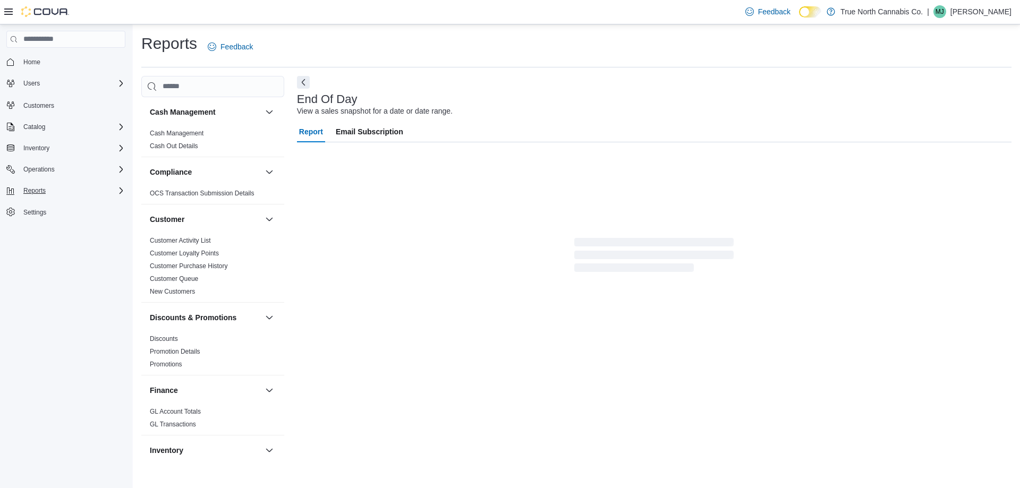
click at [107, 187] on div "Reports" at bounding box center [72, 190] width 106 height 13
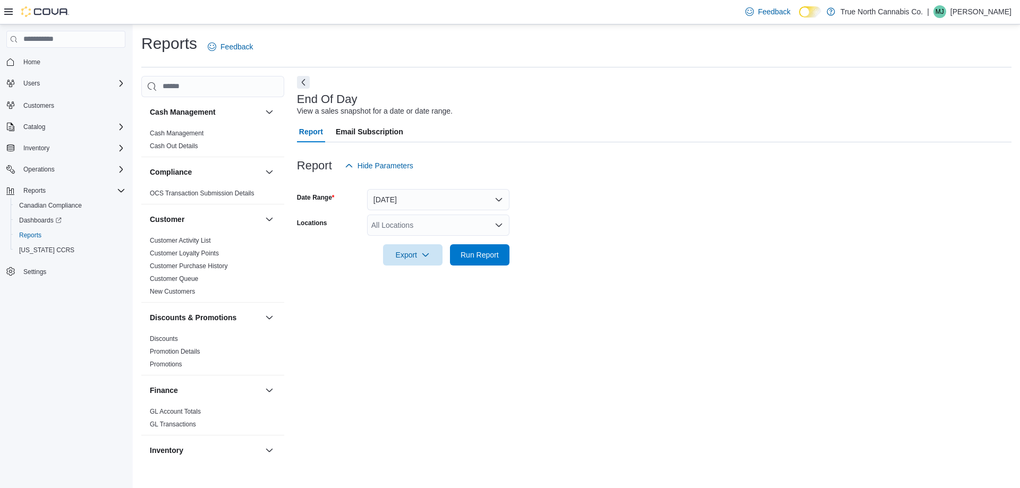
click at [449, 224] on div "All Locations" at bounding box center [438, 225] width 142 height 21
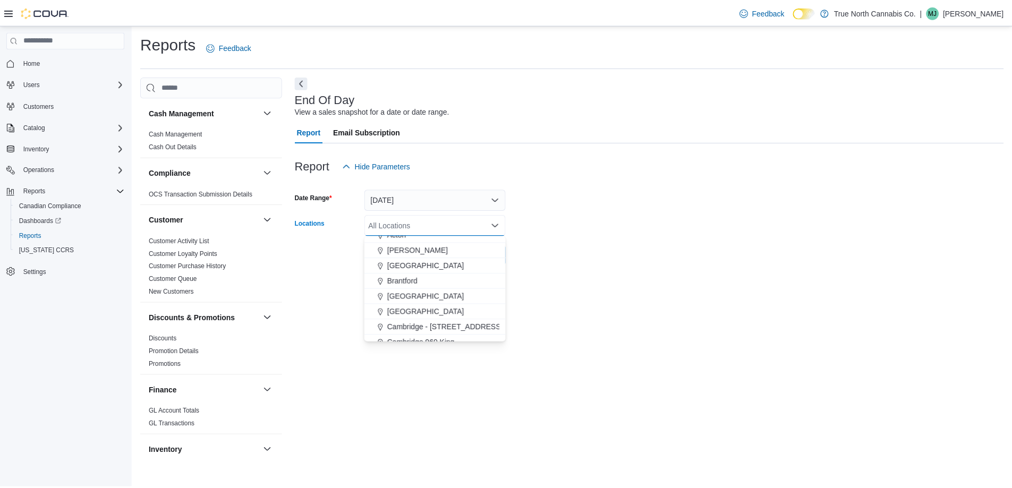
scroll to position [106, 0]
click at [438, 304] on span "Chatham - [STREET_ADDRESS]" at bounding box center [445, 306] width 110 height 11
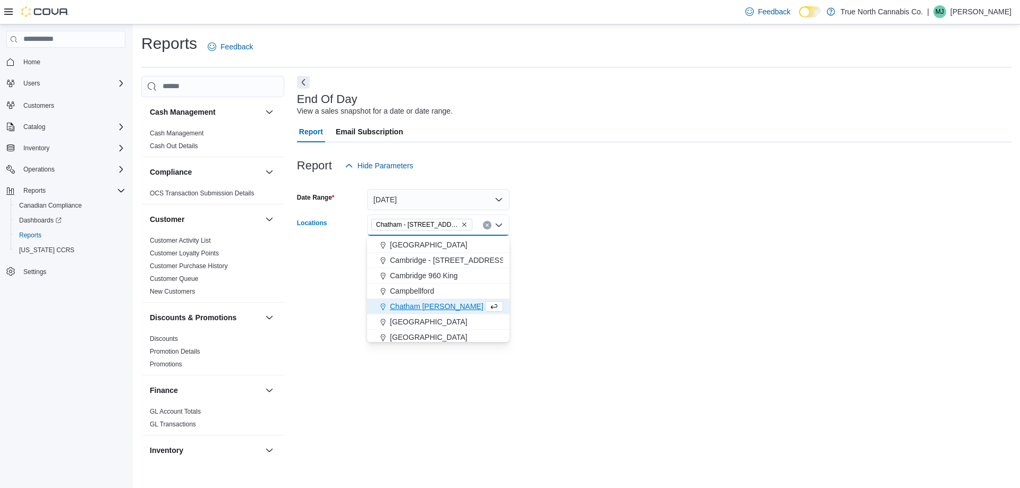
click at [534, 299] on div "End Of Day View a sales snapshot for a date or date range. Report Email Subscri…" at bounding box center [654, 269] width 714 height 387
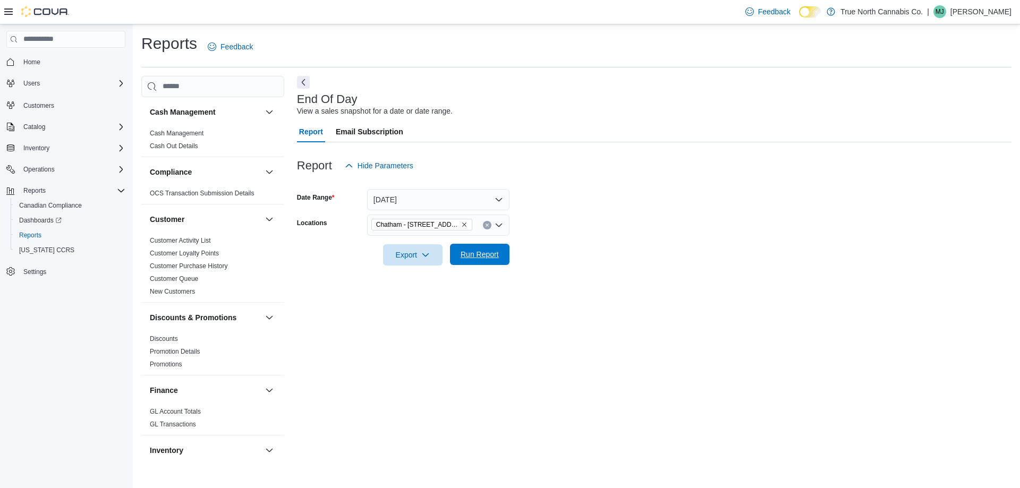
click at [480, 260] on span "Run Report" at bounding box center [480, 254] width 38 height 11
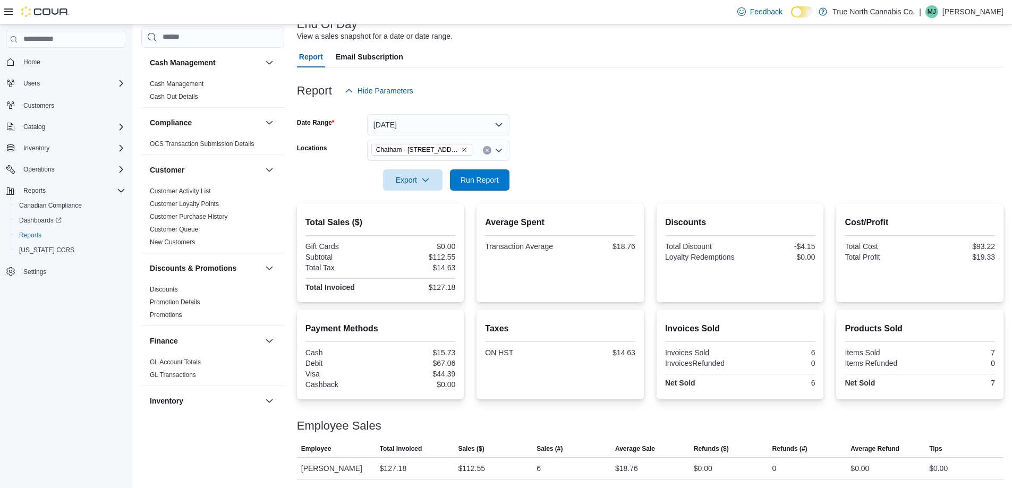
scroll to position [88, 0]
click at [461, 147] on icon "Remove Chatham - 85 King St W from selection in this group" at bounding box center [464, 150] width 6 height 6
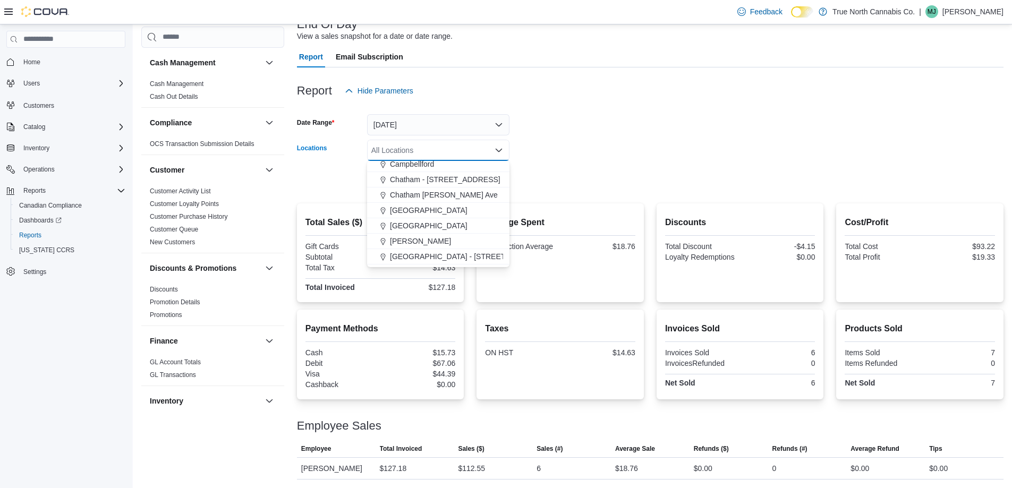
scroll to position [159, 0]
click at [435, 189] on span "Chatham [PERSON_NAME] Ave" at bounding box center [444, 194] width 108 height 11
click at [589, 161] on div at bounding box center [650, 165] width 706 height 8
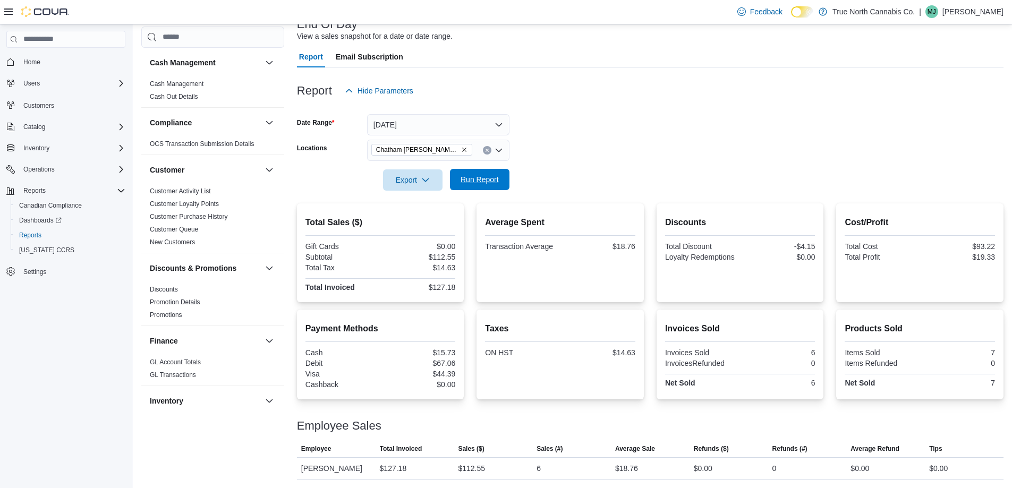
click at [500, 169] on span "Run Report" at bounding box center [479, 179] width 47 height 21
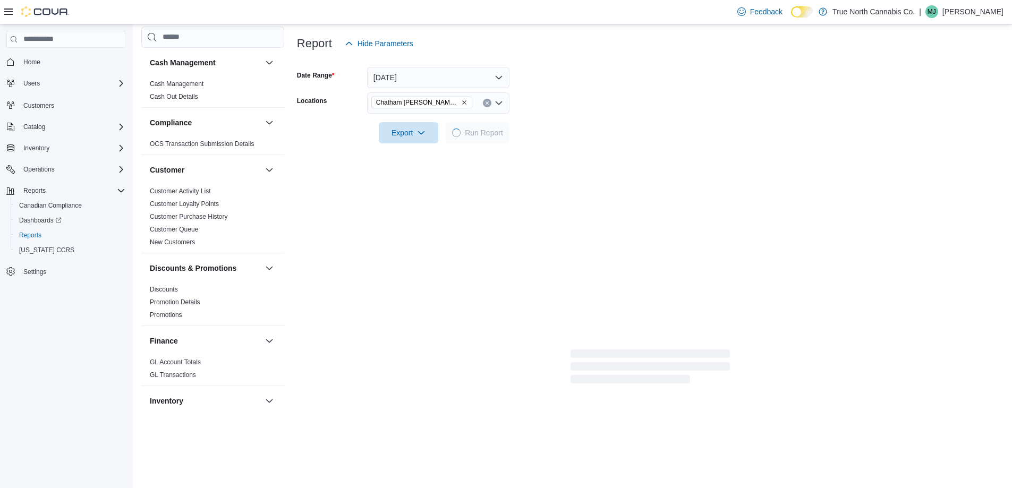
scroll to position [94, 0]
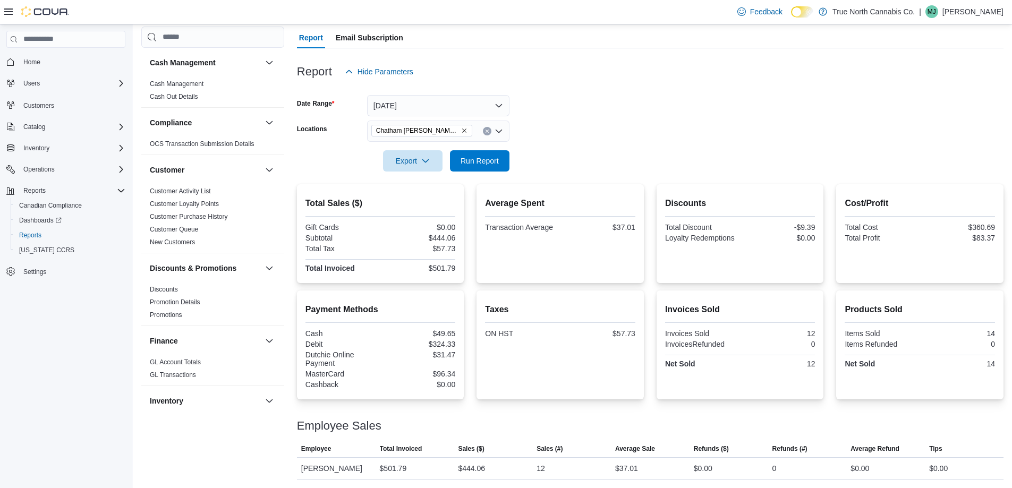
click at [461, 127] on icon "Remove Chatham McNaughton Ave from selection in this group" at bounding box center [464, 130] width 6 height 6
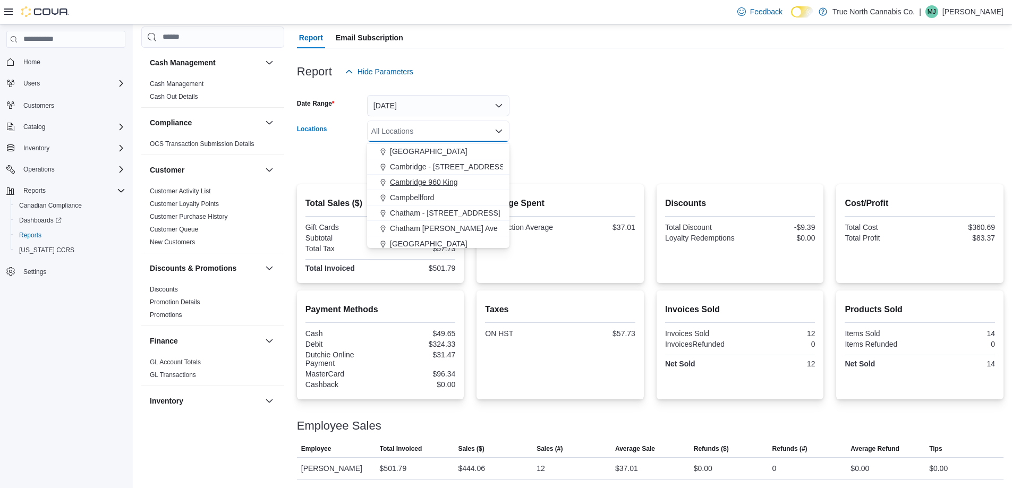
scroll to position [106, 0]
click at [445, 220] on button "Chatham - [STREET_ADDRESS]" at bounding box center [438, 212] width 142 height 15
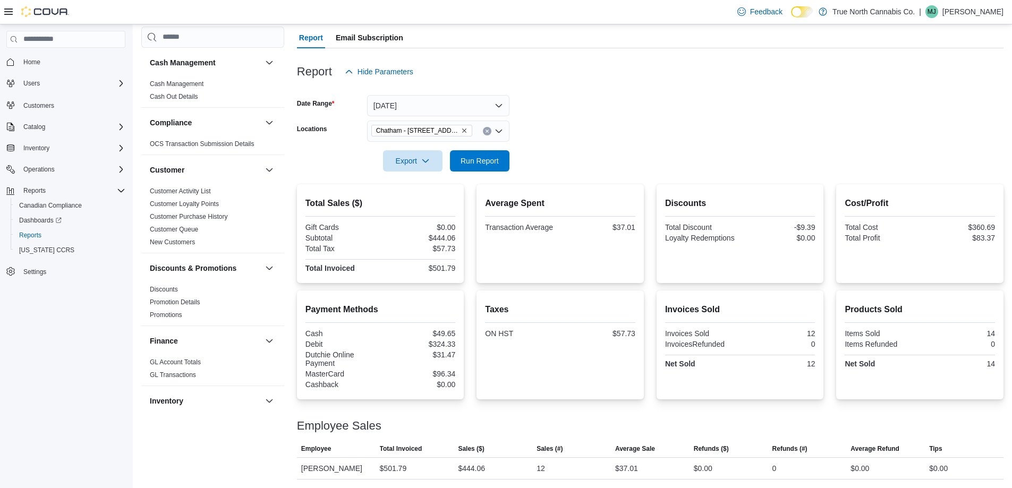
click at [516, 180] on div at bounding box center [650, 178] width 706 height 13
click at [498, 159] on span "Run Report" at bounding box center [480, 160] width 38 height 11
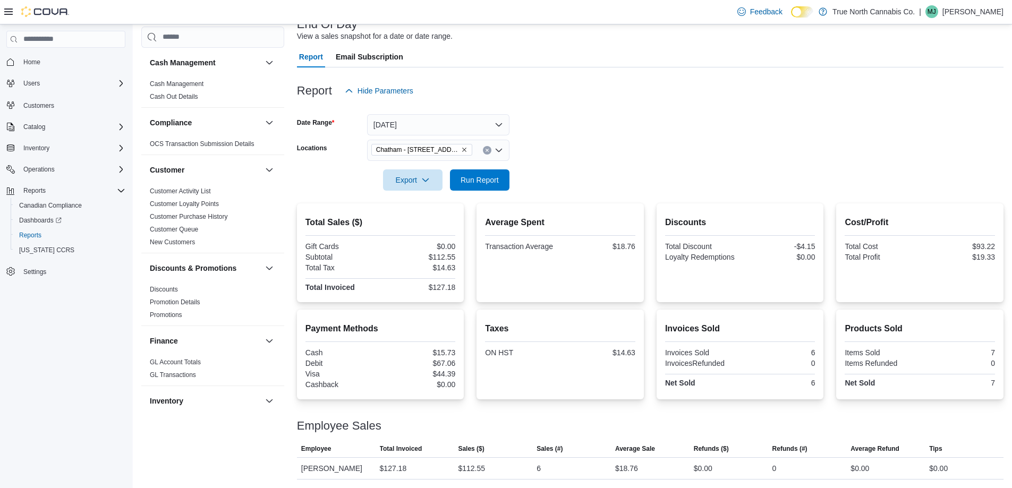
scroll to position [88, 0]
